Goal: Navigation & Orientation: Find specific page/section

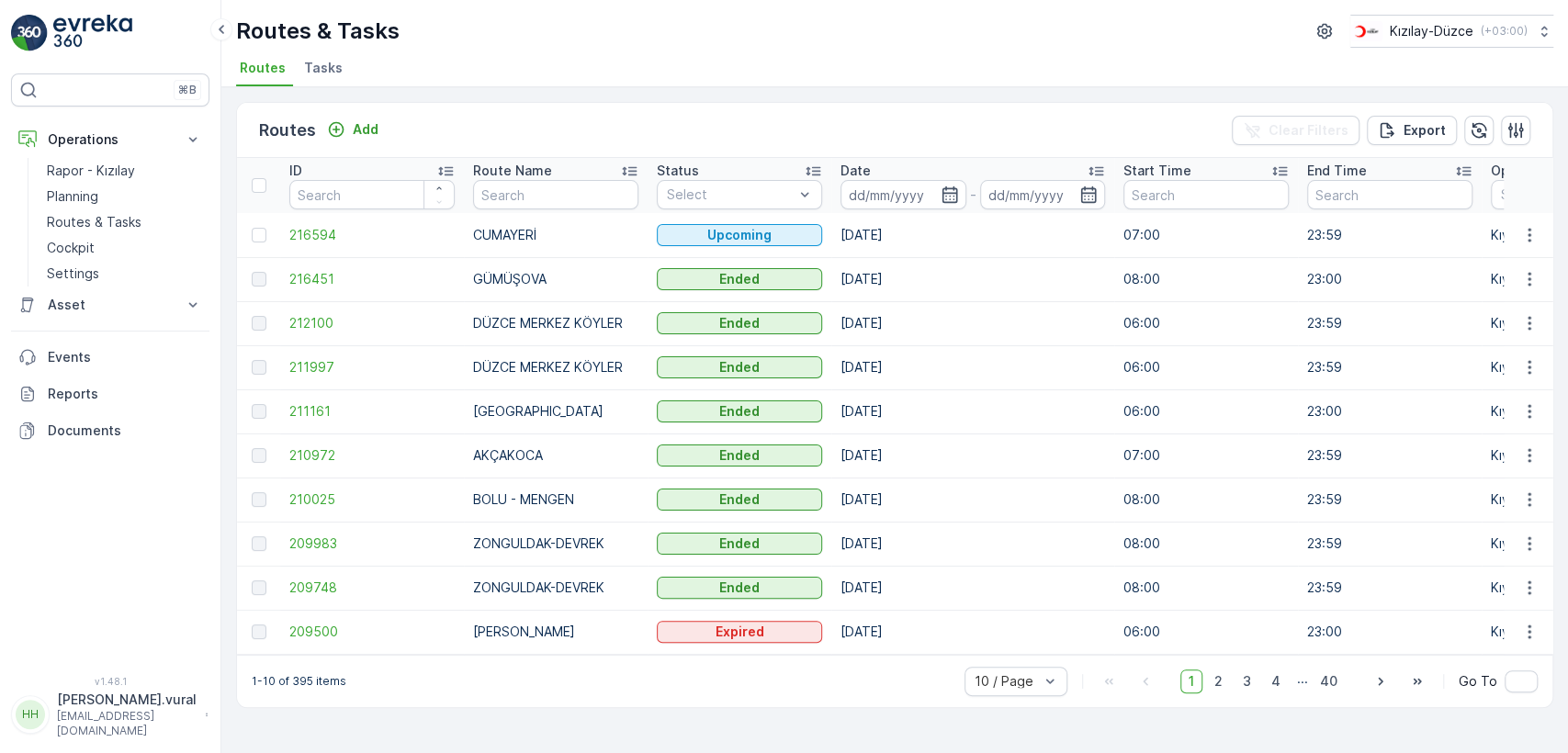
click at [51, 722] on button "[PERSON_NAME].vural [EMAIL_ADDRESS][PERSON_NAME][DOMAIN_NAME]" at bounding box center [111, 715] width 199 height 48
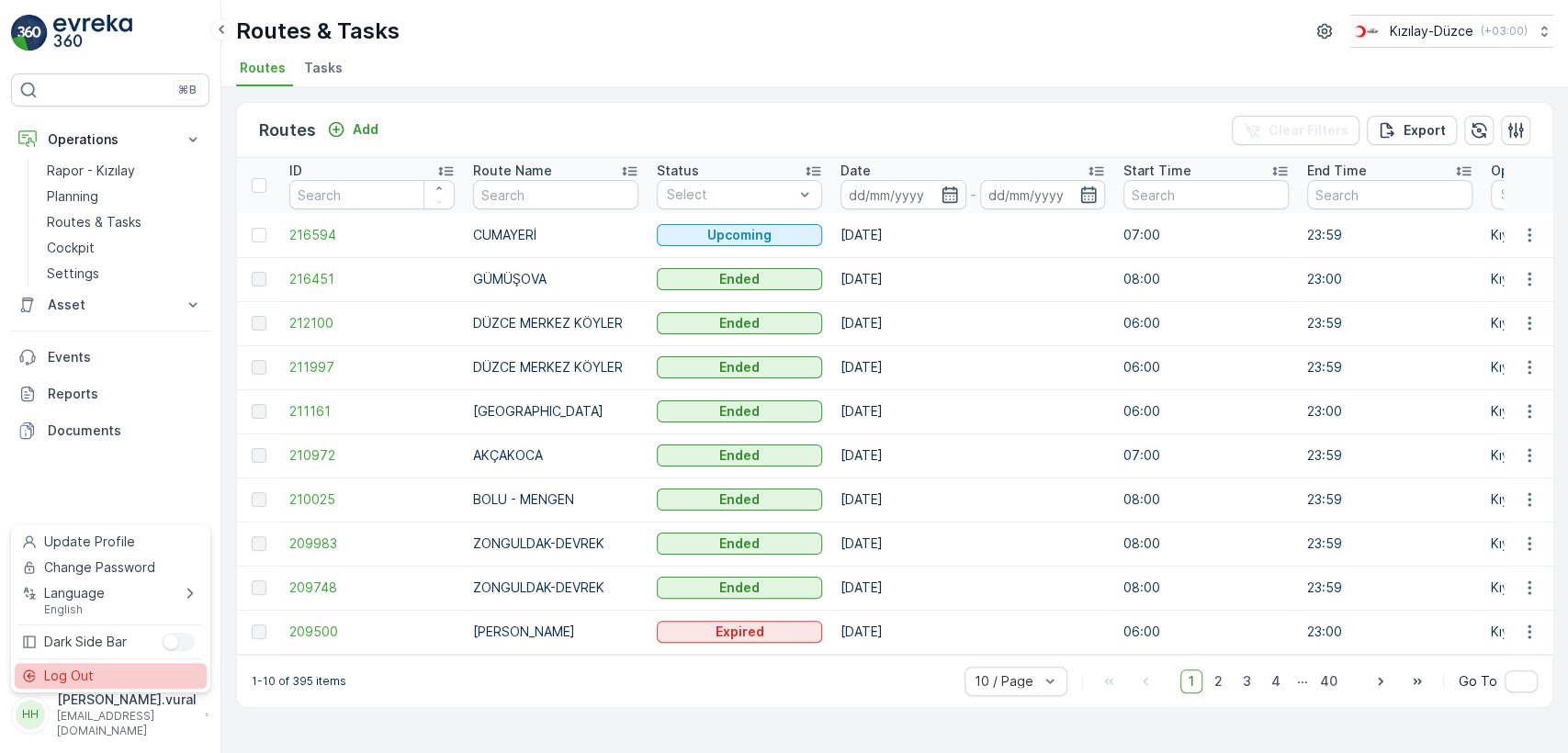
click at [71, 687] on div "Log Out" at bounding box center [110, 676] width 192 height 26
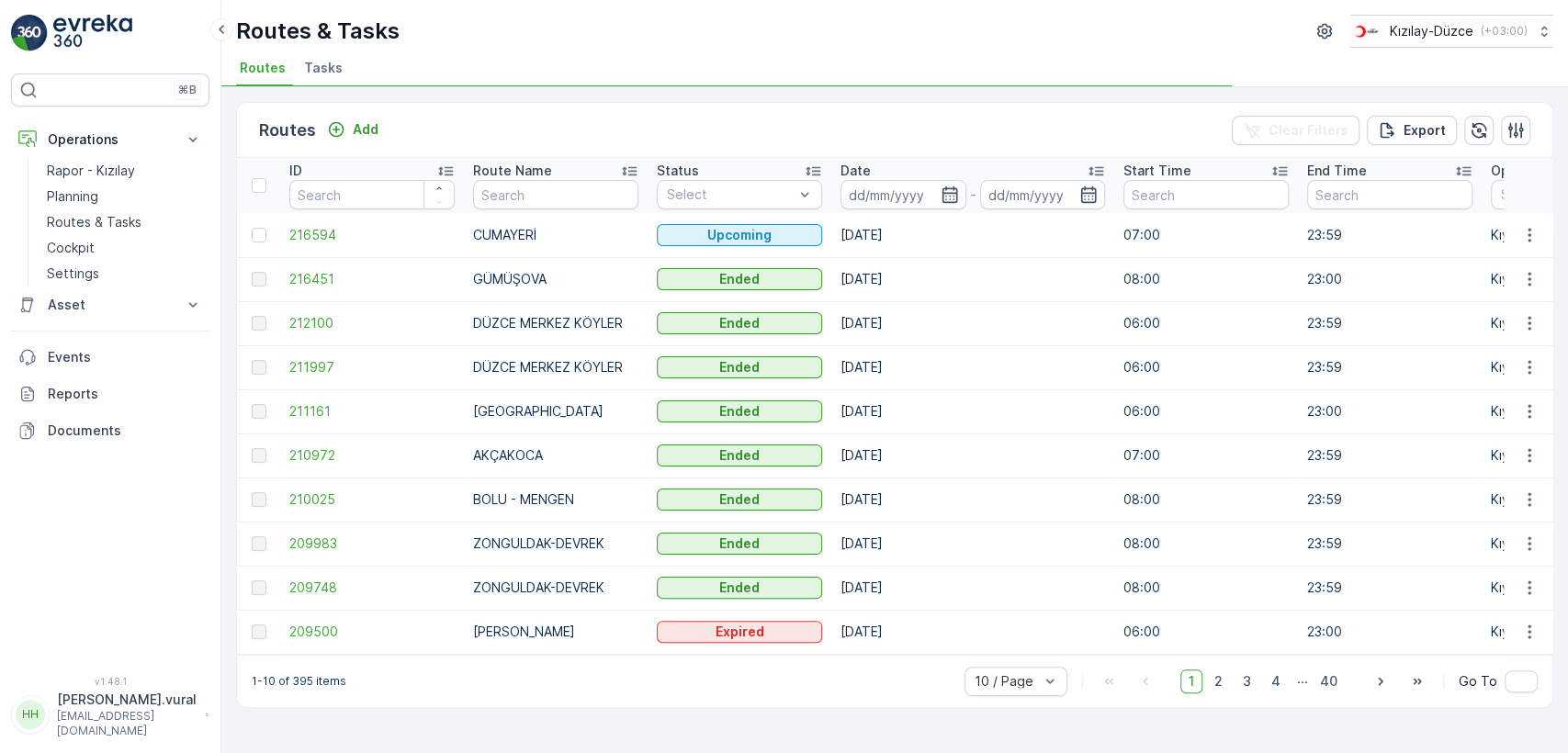
click at [72, 686] on span "v 1.48.1" at bounding box center [111, 681] width 199 height 11
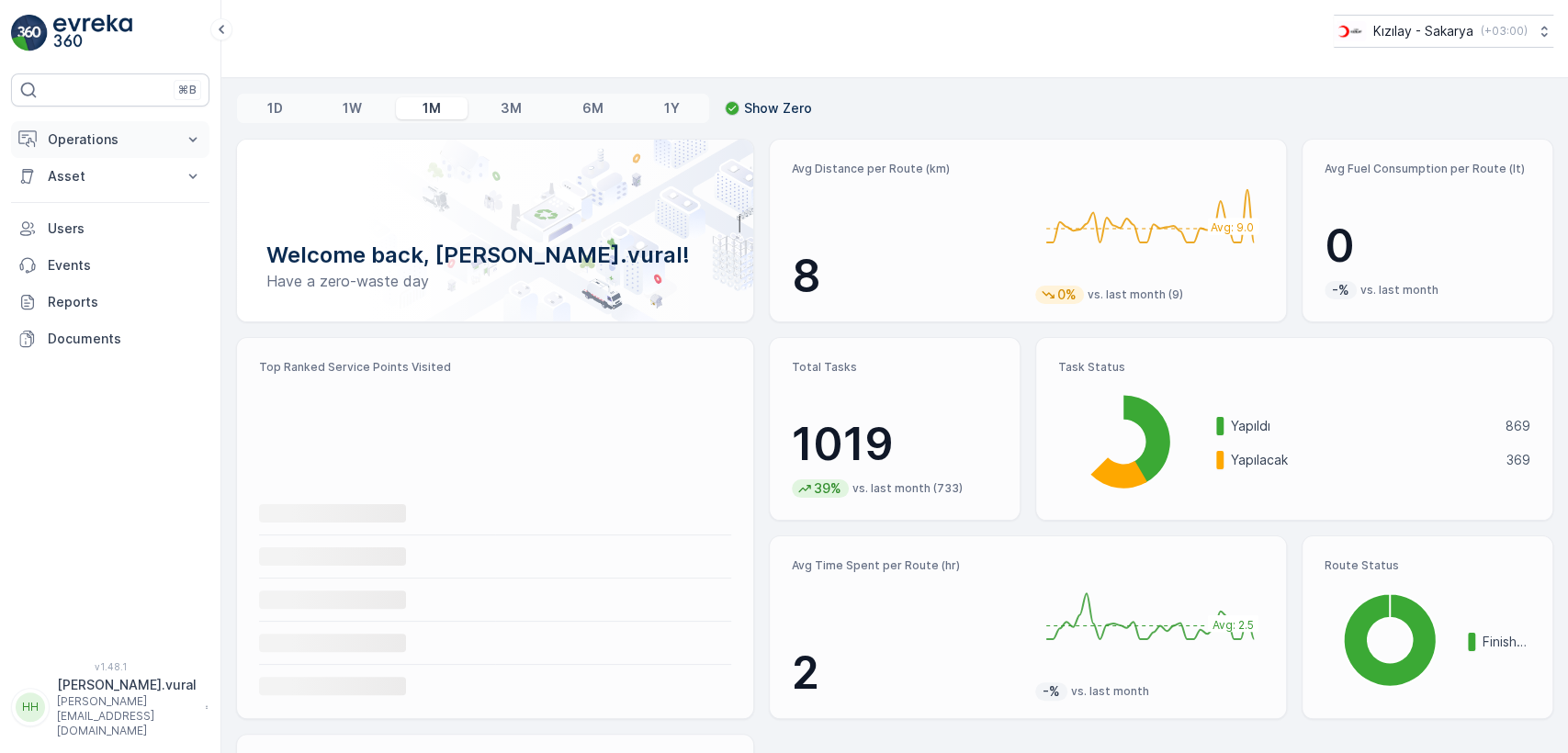
click at [126, 149] on button "Operations" at bounding box center [111, 139] width 199 height 36
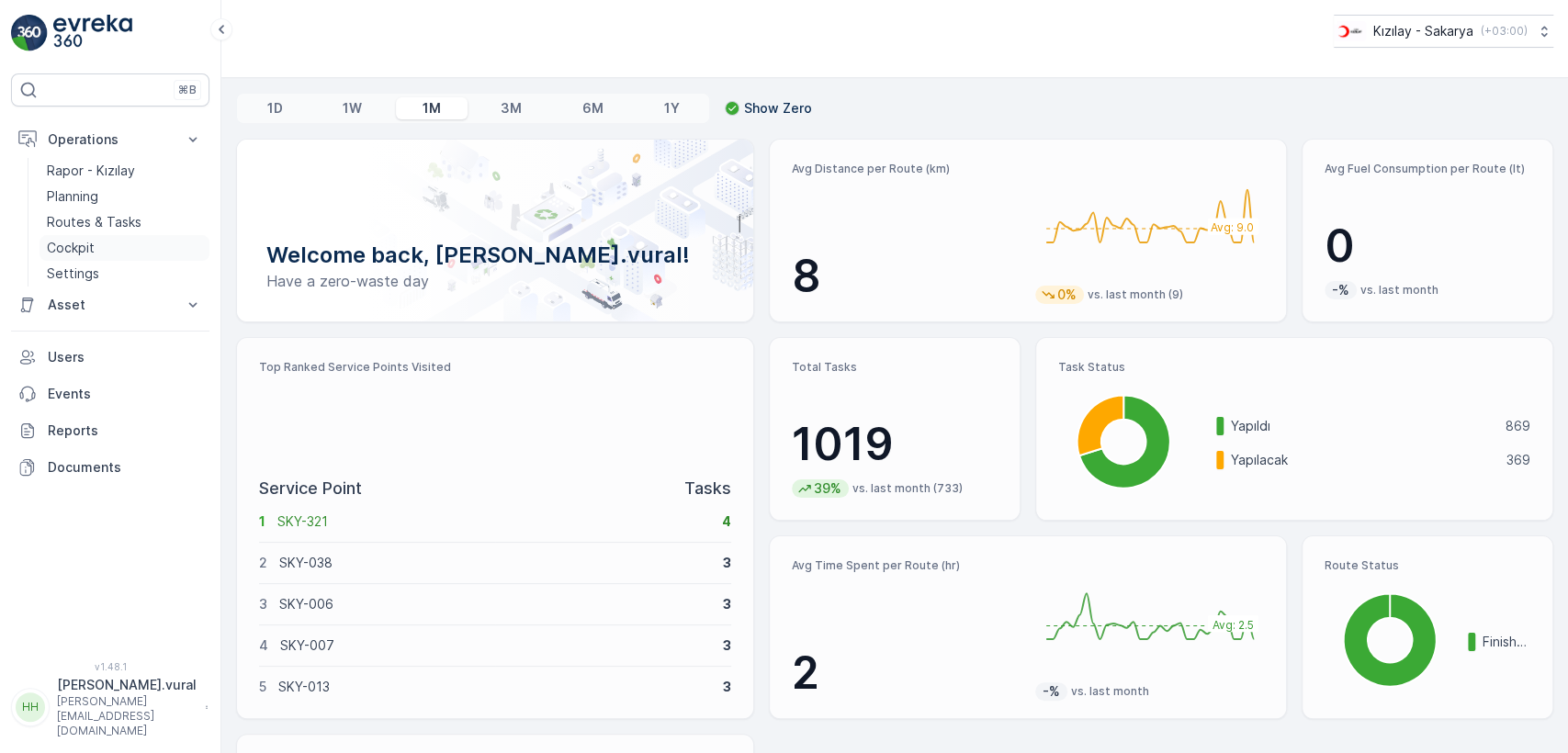
click at [115, 238] on link "Cockpit" at bounding box center [124, 247] width 170 height 26
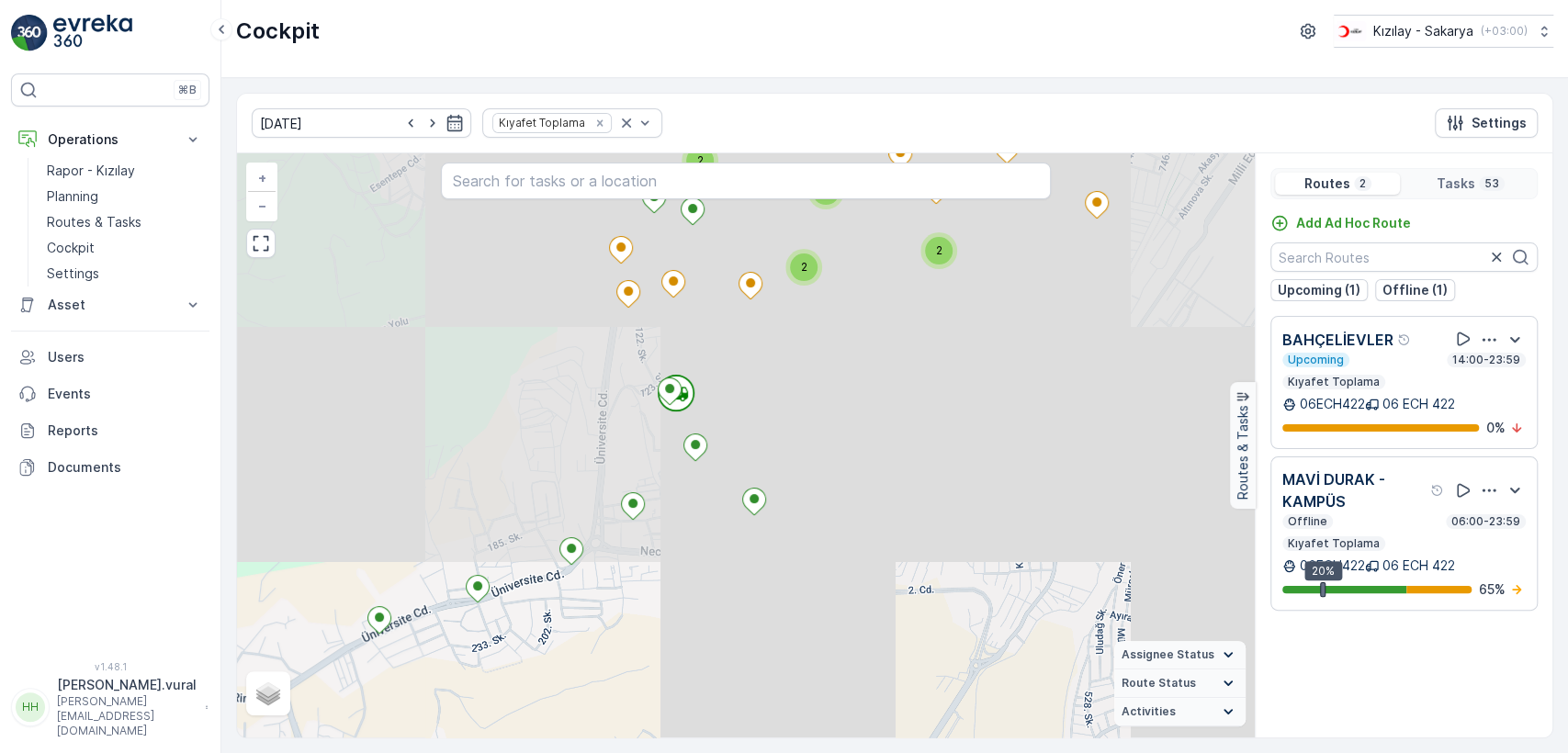
drag, startPoint x: 558, startPoint y: 550, endPoint x: 754, endPoint y: 548, distance: 196.0
click at [752, 551] on div "2 3 3 2 2 2 2 + − Satellite Roadmap Terrain Hybrid Leaflet Assignee Status On T…" at bounding box center [745, 446] width 1017 height 584
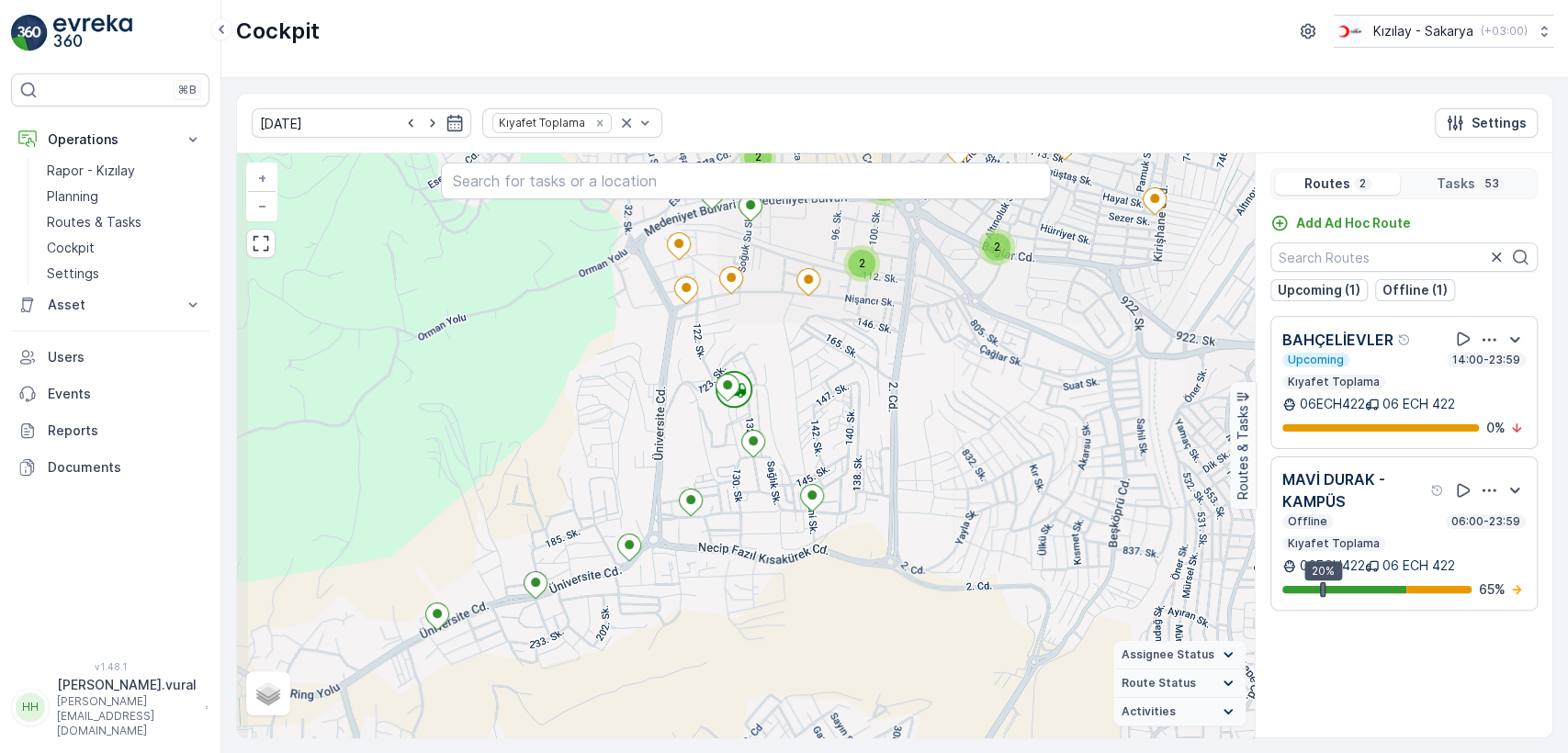
drag, startPoint x: 564, startPoint y: 475, endPoint x: 591, endPoint y: 398, distance: 81.6
click at [590, 400] on div "2 3 3 2 2 2 2 + − Satellite Roadmap Terrain Hybrid Leaflet Assignee Status On T…" at bounding box center [745, 446] width 1017 height 584
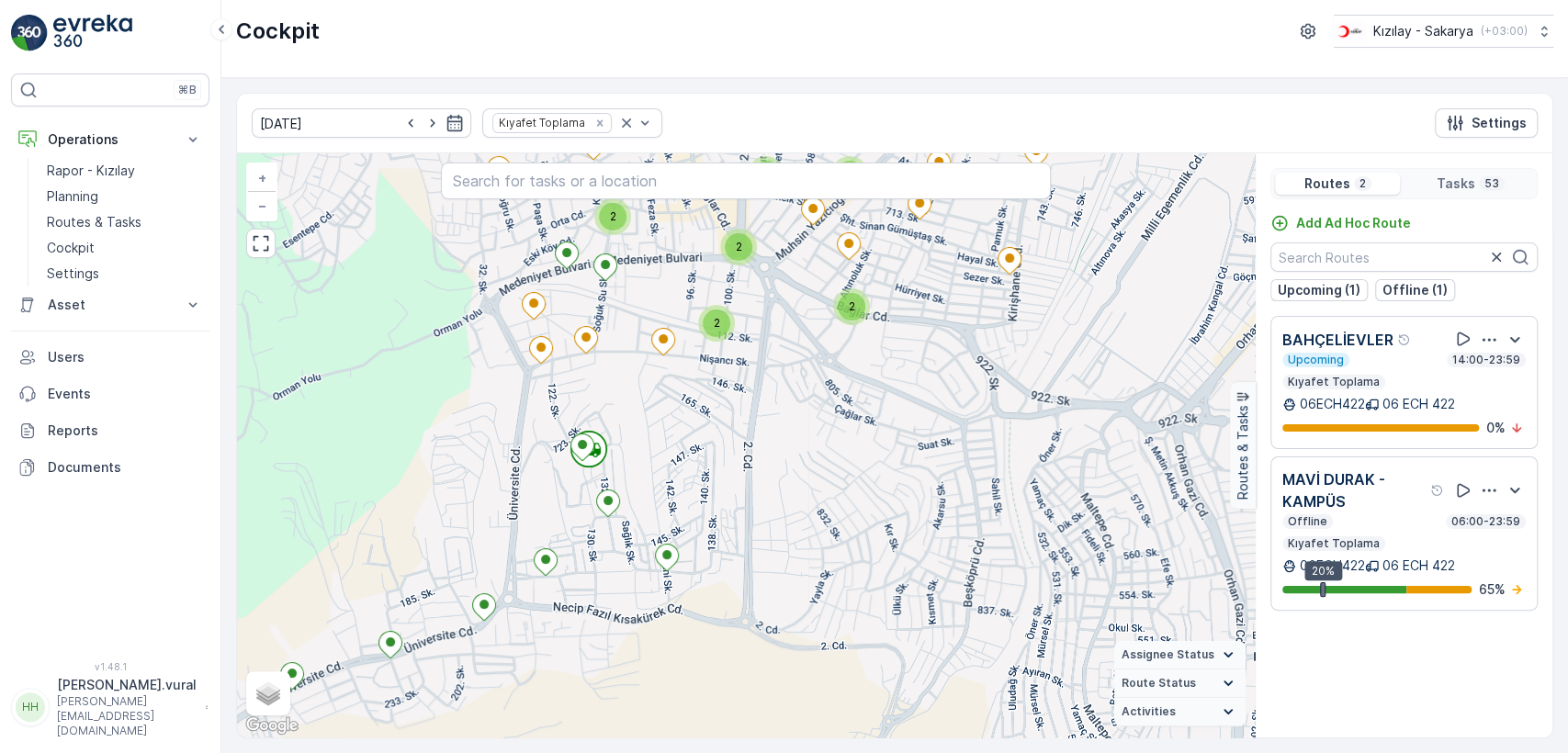
drag, startPoint x: 763, startPoint y: 293, endPoint x: 747, endPoint y: 429, distance: 136.9
click at [747, 428] on div "2 3 3 2 2 2 2 + − Satellite Roadmap Terrain Hybrid Leaflet Keyboard shortcuts M…" at bounding box center [745, 446] width 1017 height 584
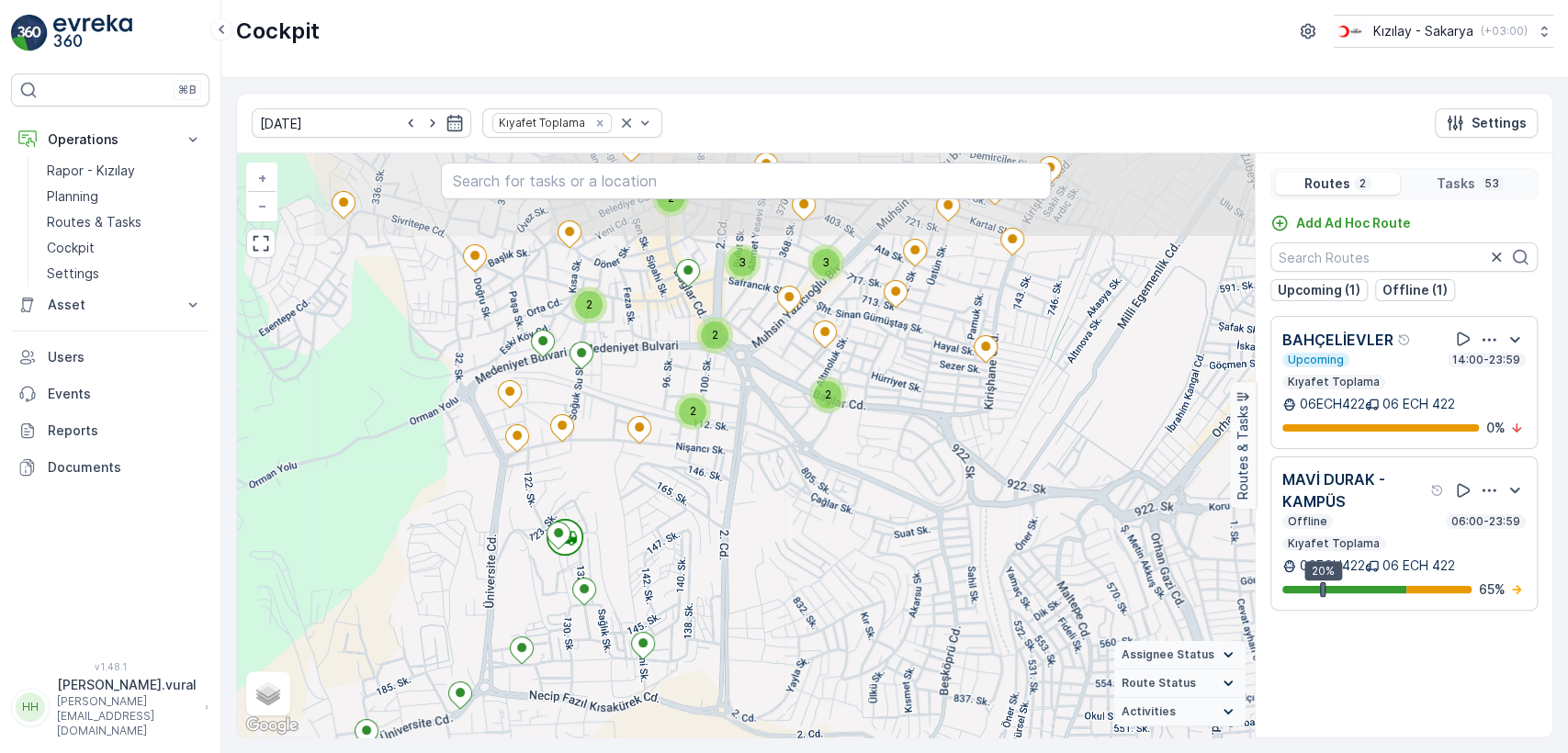
drag, startPoint x: 773, startPoint y: 399, endPoint x: 757, endPoint y: 449, distance: 52.5
click at [757, 449] on div "2 3 3 2 2 2 2 + − Satellite Roadmap Terrain Hybrid Leaflet Keyboard shortcuts M…" at bounding box center [745, 446] width 1017 height 584
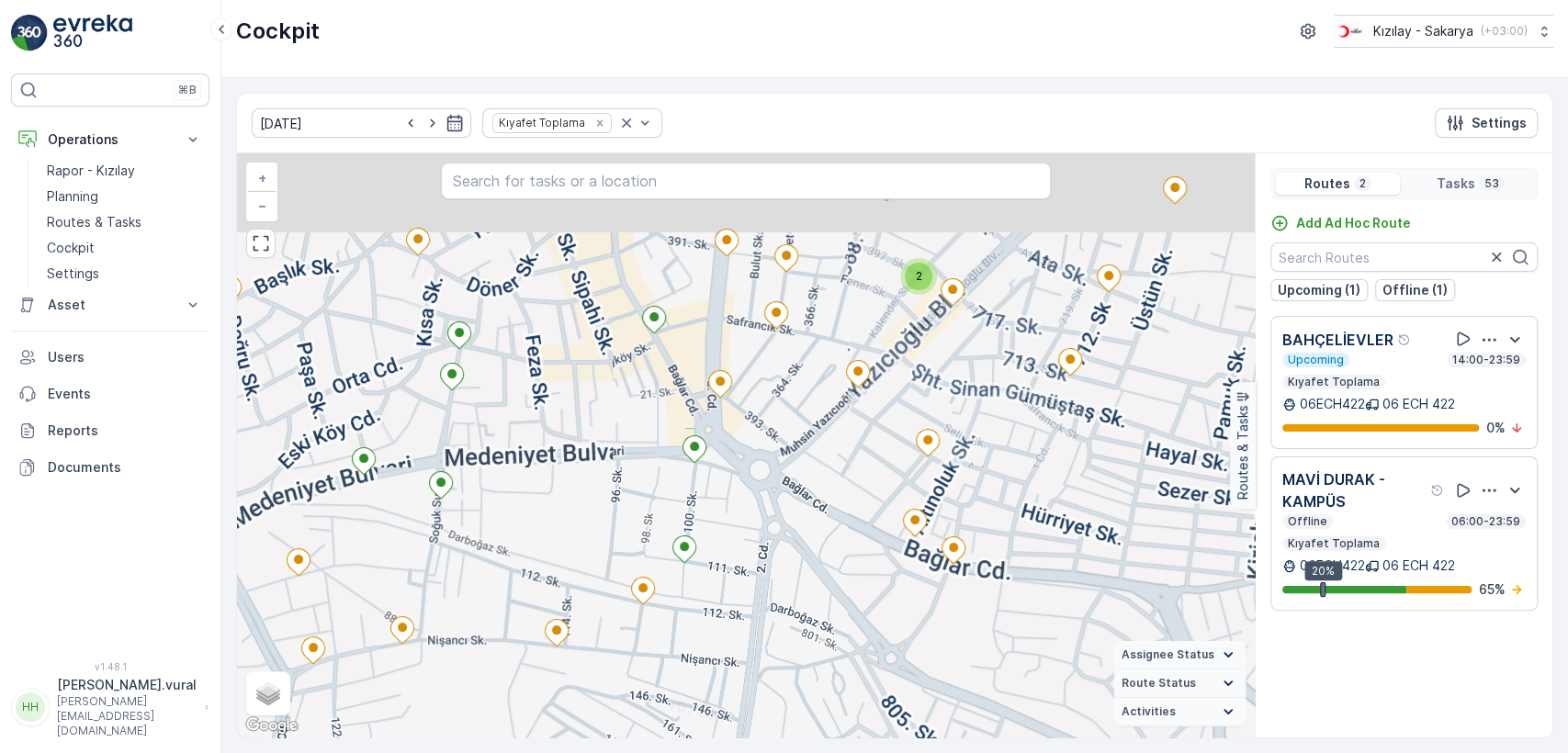
drag, startPoint x: 725, startPoint y: 418, endPoint x: 730, endPoint y: 493, distance: 75.2
click at [730, 493] on div "2 + − Satellite Roadmap Terrain Hybrid Leaflet Keyboard shortcuts Map Data Map …" at bounding box center [745, 446] width 1017 height 584
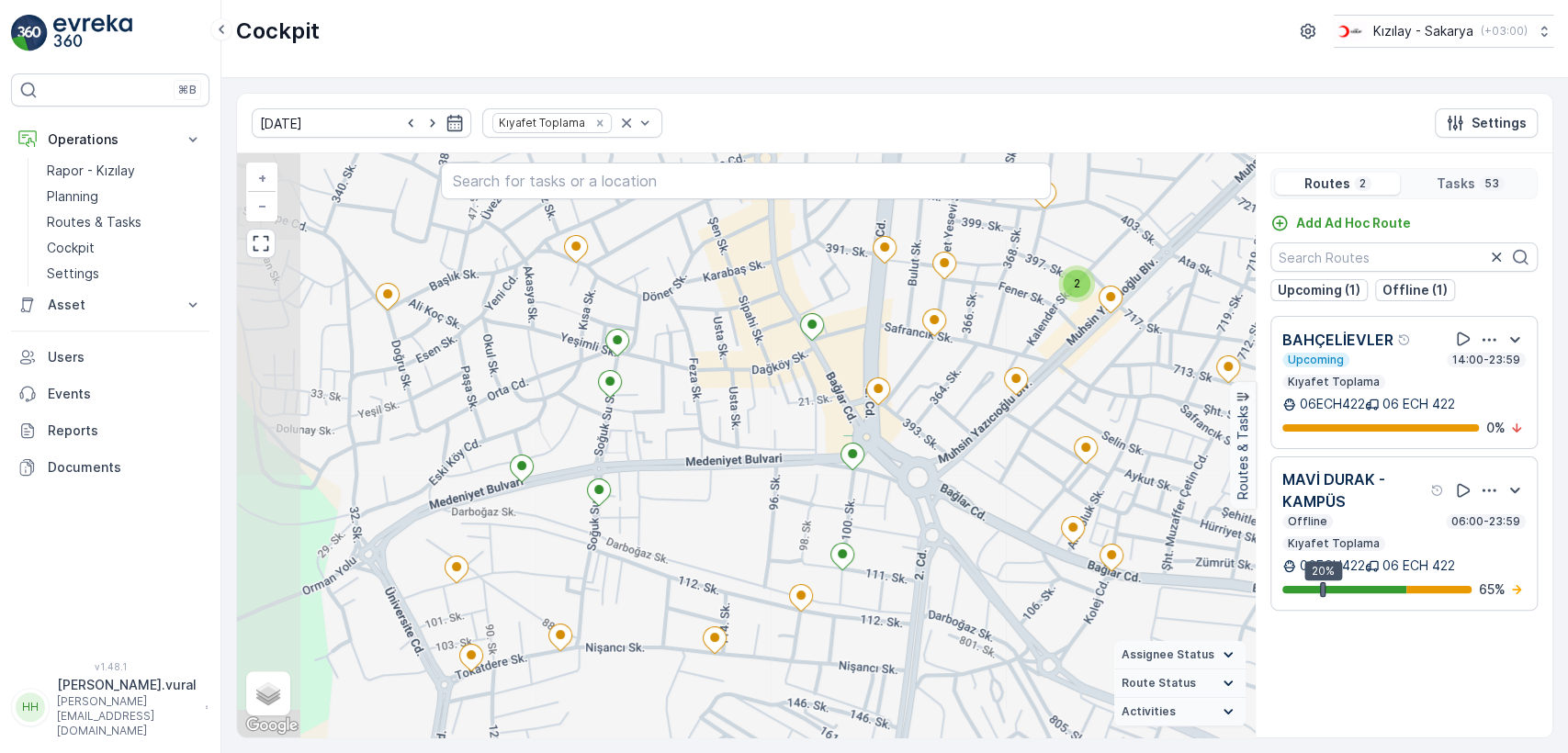
drag, startPoint x: 639, startPoint y: 465, endPoint x: 732, endPoint y: 503, distance: 100.5
click at [732, 503] on div "2 + − Satellite Roadmap Terrain Hybrid Leaflet Keyboard shortcuts Map Data Map …" at bounding box center [745, 446] width 1017 height 584
